Goal: Information Seeking & Learning: Learn about a topic

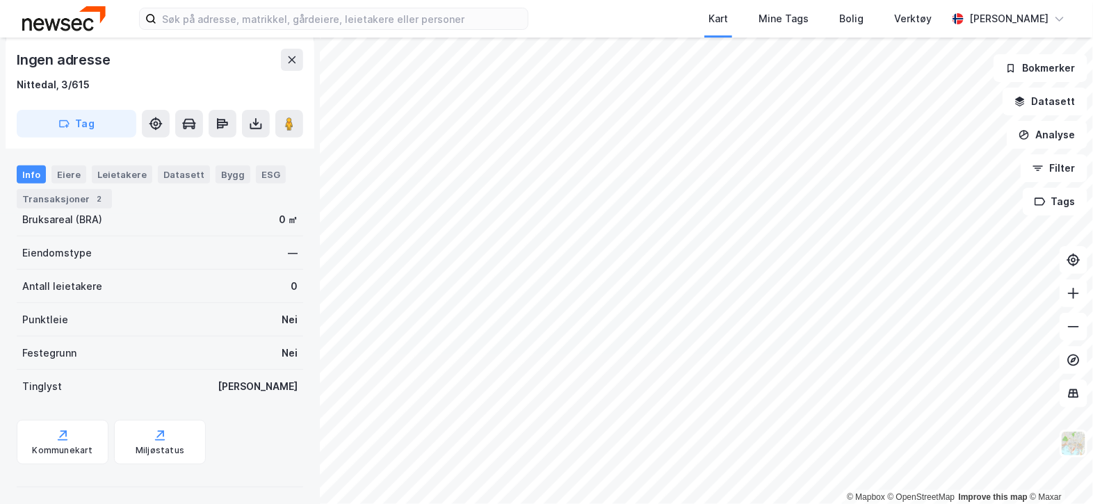
scroll to position [179, 0]
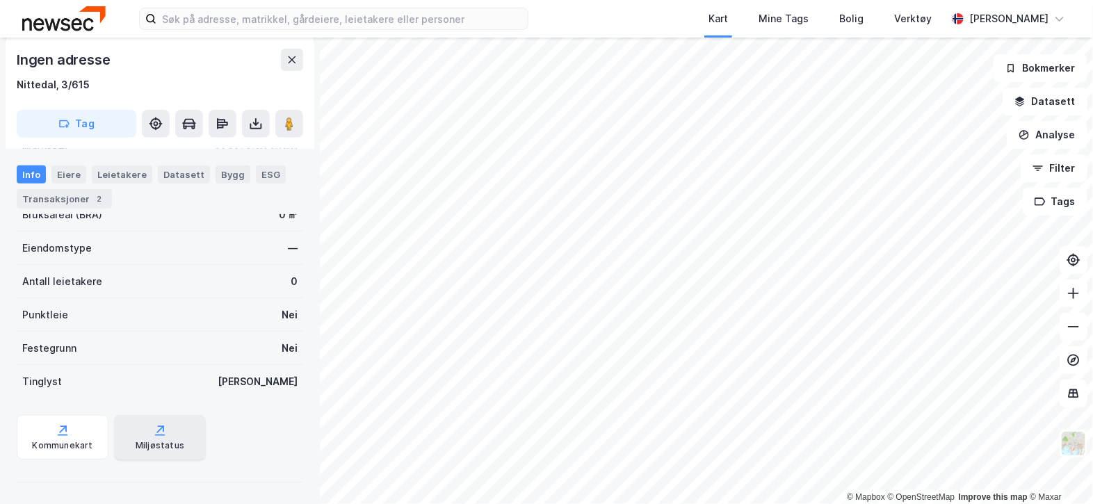
click at [143, 436] on div "Miljøstatus" at bounding box center [160, 437] width 92 height 45
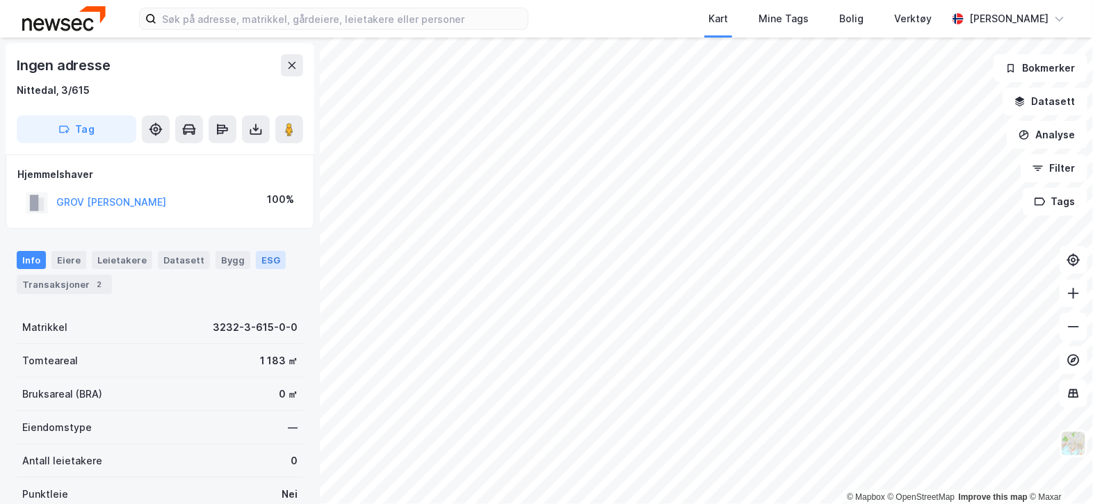
click at [261, 256] on div "ESG" at bounding box center [271, 260] width 30 height 18
